Goal: Transaction & Acquisition: Subscribe to service/newsletter

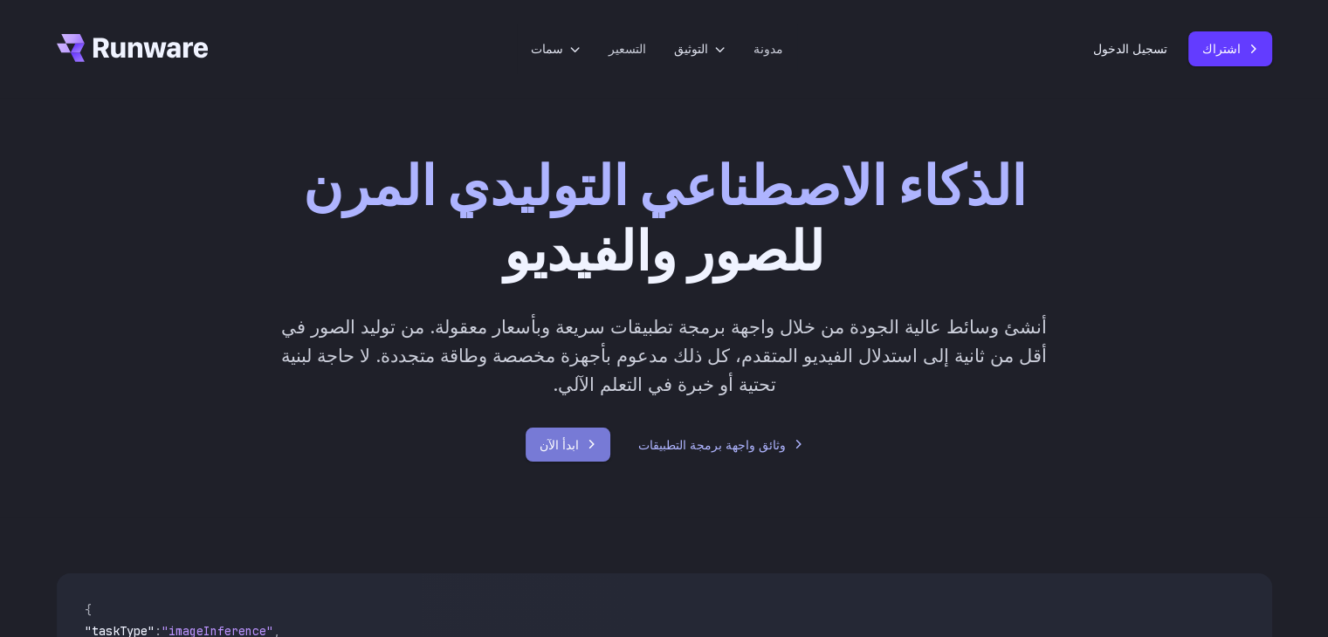
click at [579, 437] on font "ابدأ الآن" at bounding box center [559, 444] width 39 height 15
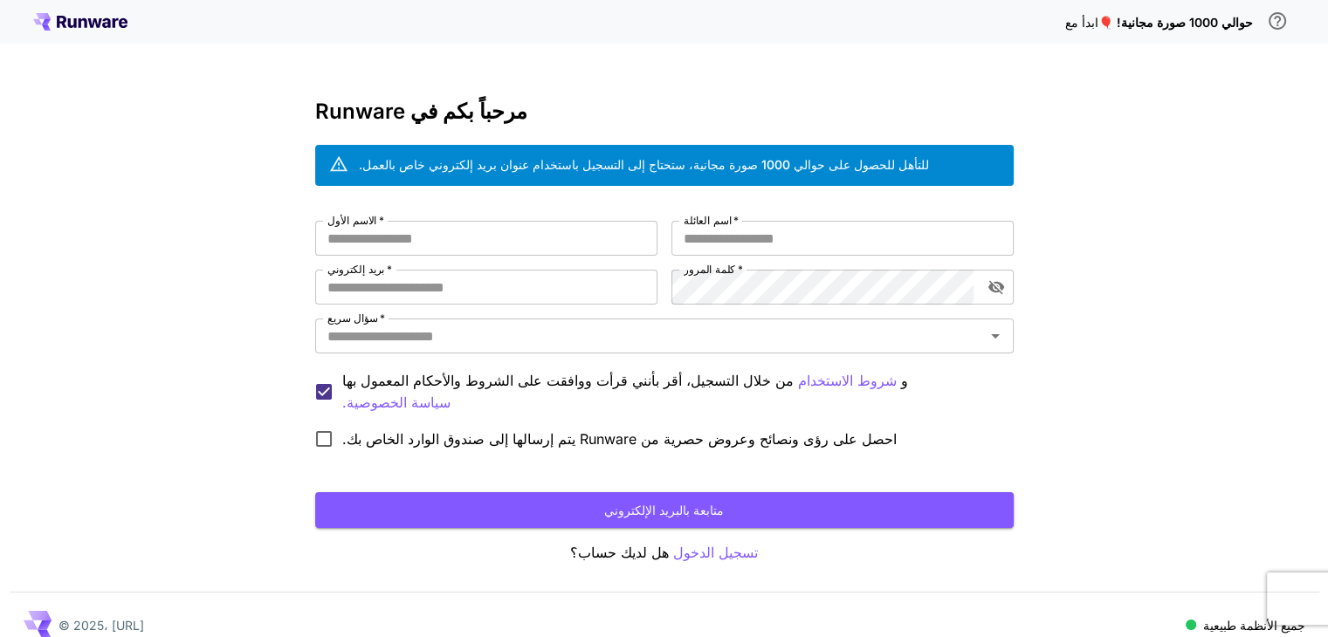
drag, startPoint x: 0, startPoint y: 0, endPoint x: 588, endPoint y: 581, distance: 826.6
click at [588, 581] on div "ابدأ مع حوالي 1000 صورة مجانية! 🎈 مرحباً بكم في Runware للتأهل للحصول على حوالي…" at bounding box center [664, 328] width 1328 height 657
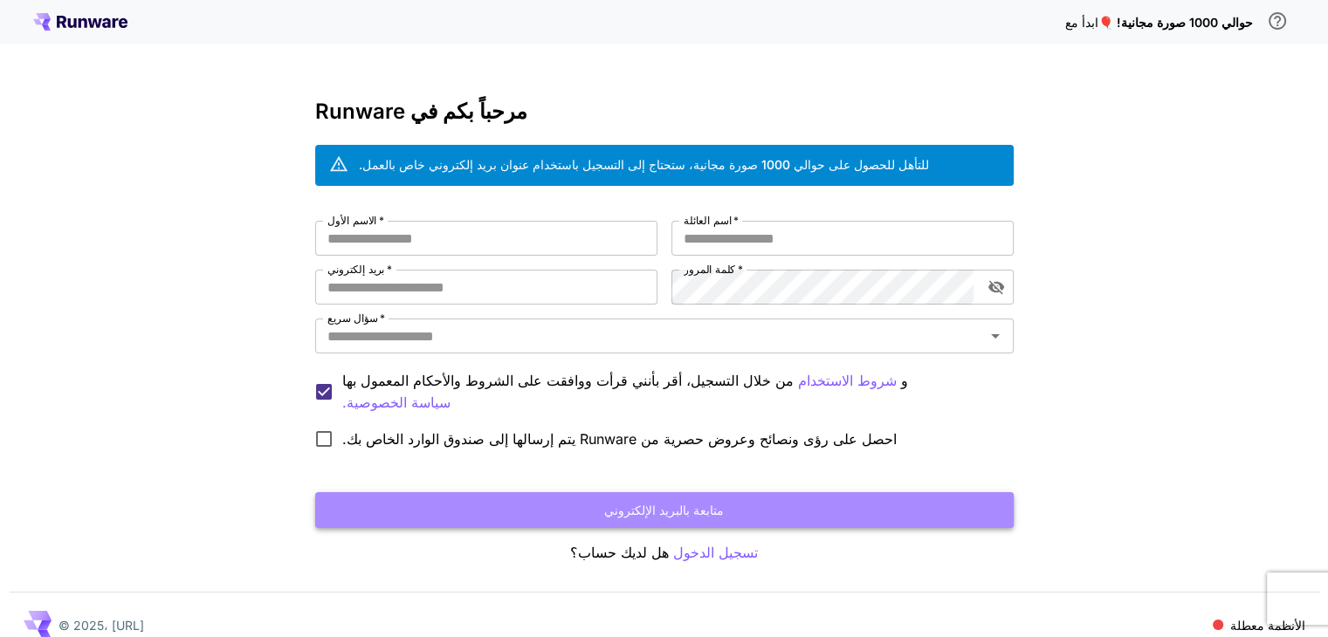
click at [691, 511] on font "متابعة بالبريد الإلكتروني" at bounding box center [664, 510] width 120 height 22
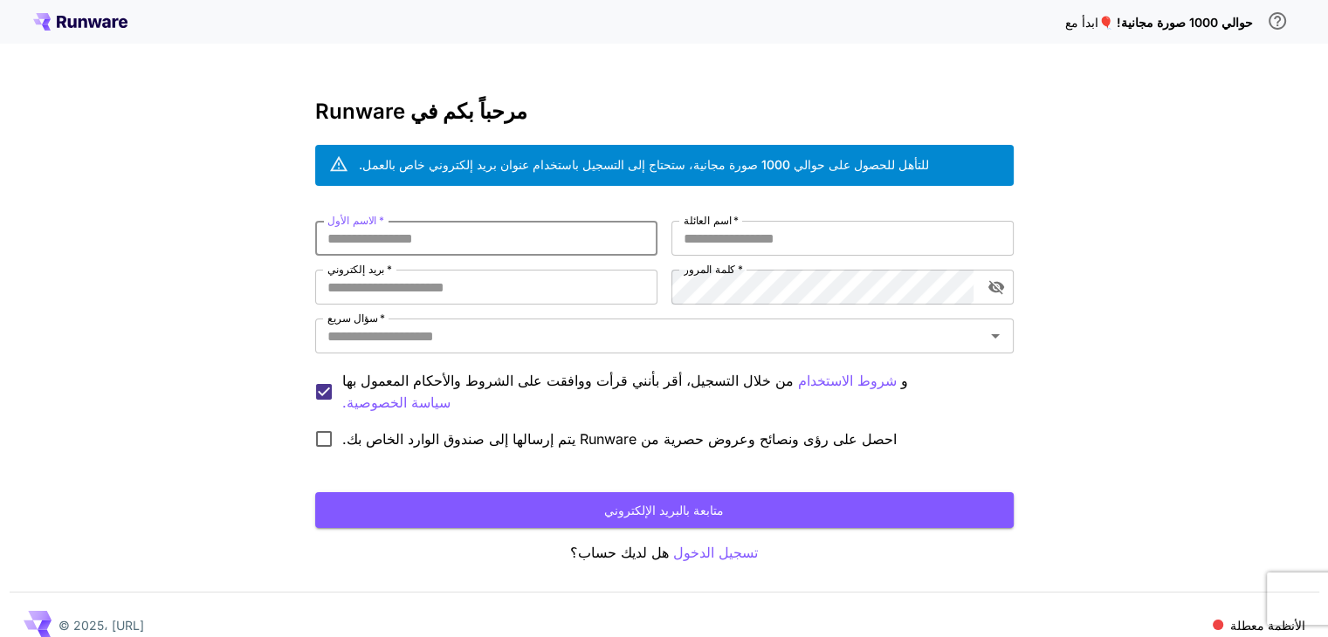
click at [554, 163] on font "للتأهل للحصول على حوالي 1000 صورة مجانية، ستحتاج إلى التسجيل باستخدام عنوان بري…" at bounding box center [644, 164] width 570 height 15
click at [541, 404] on label "من خلال التسجيل، أقر بأنني قرأت ووافقت على الشروط والأحكام المعمول بها شروط الا…" at bounding box center [653, 392] width 694 height 44
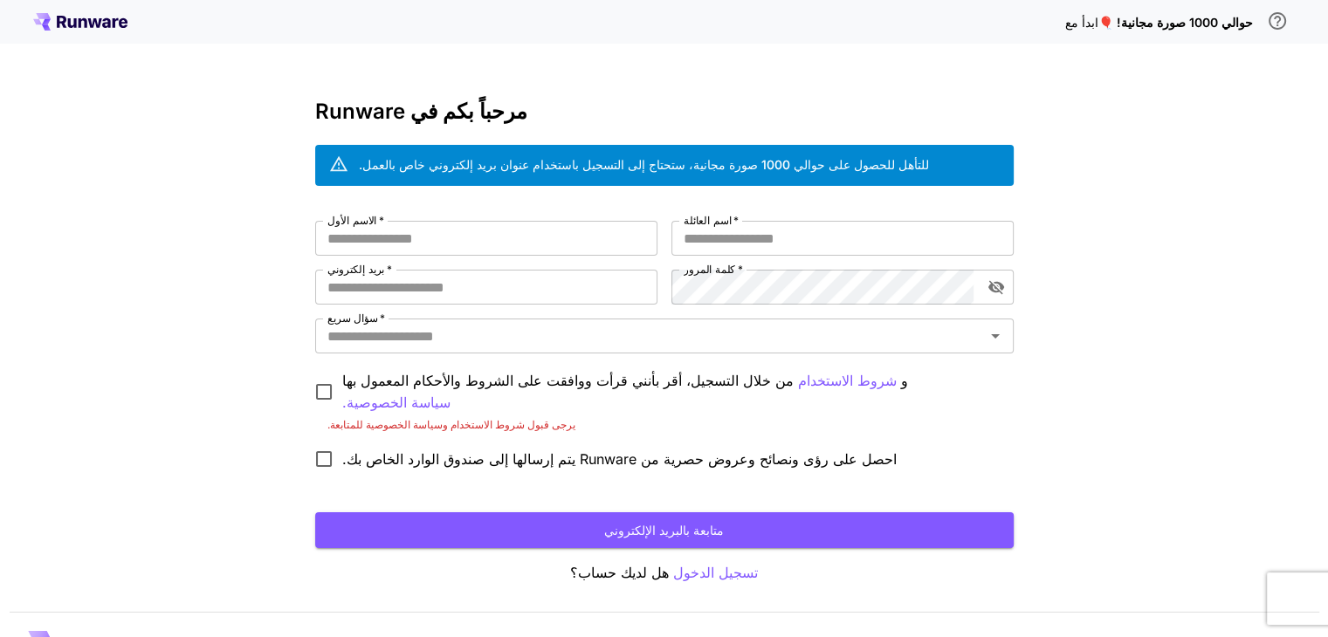
scroll to position [33, 0]
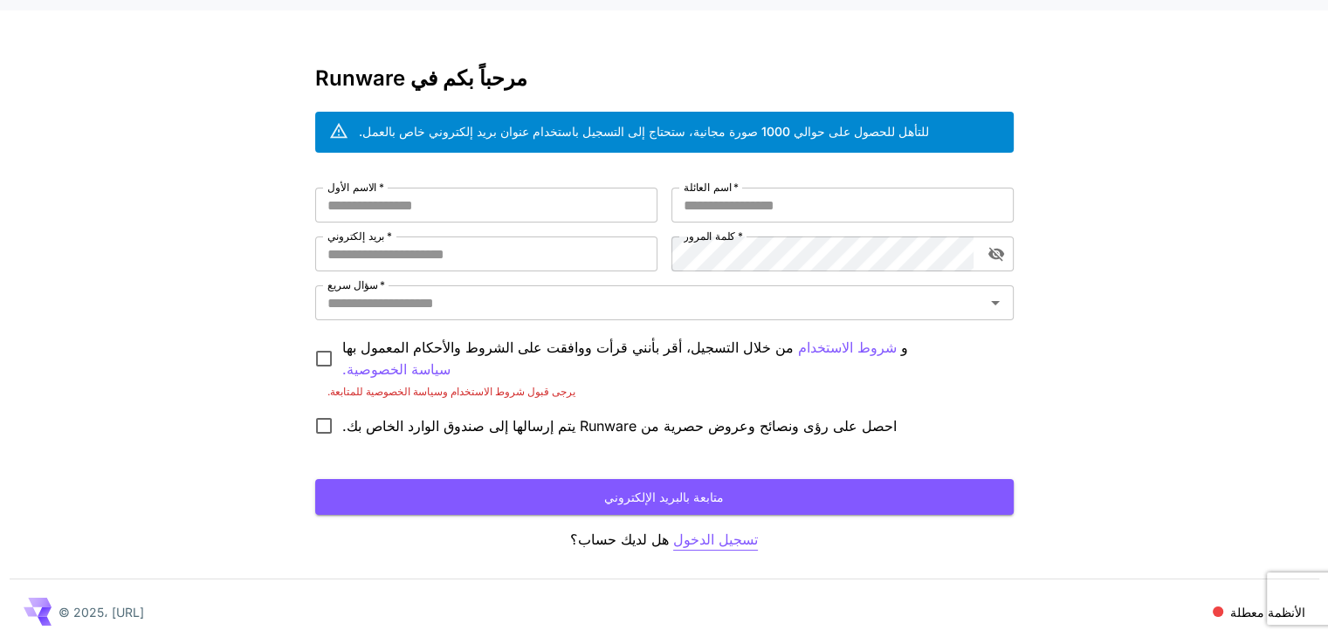
click at [686, 537] on font "تسجيل الدخول" at bounding box center [715, 539] width 85 height 17
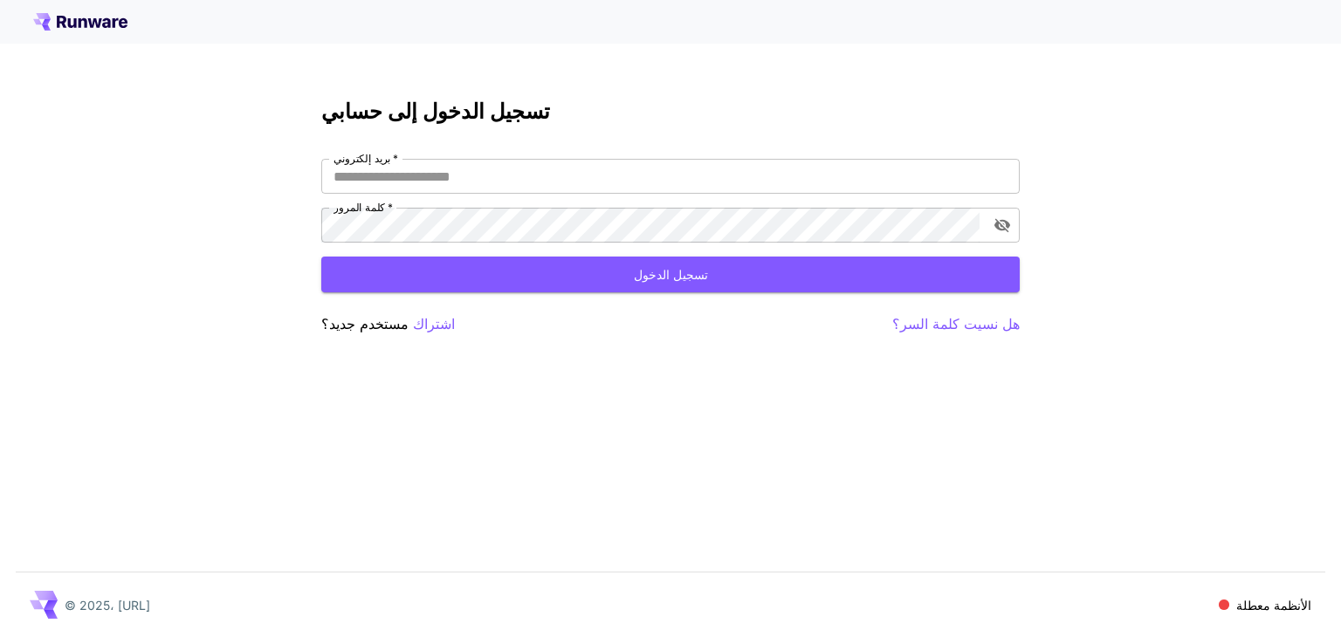
click at [97, 24] on icon at bounding box center [95, 23] width 14 height 10
